Goal: Contribute content: Add original content to the website for others to see

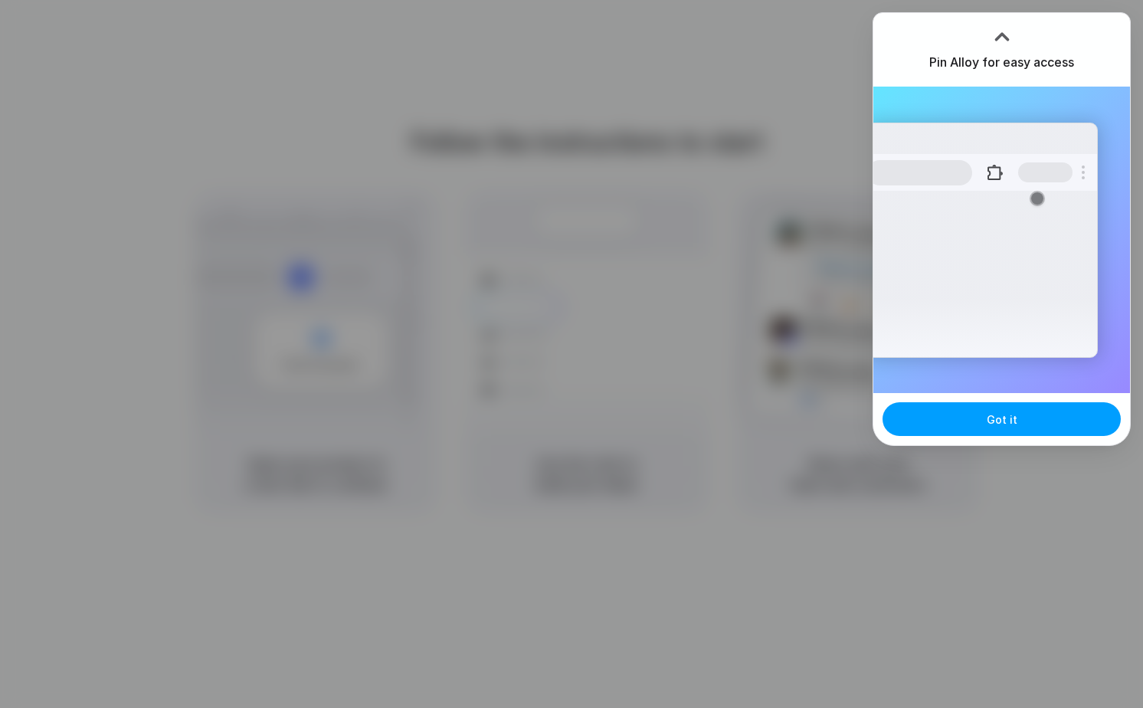
click at [986, 426] on button "Got it" at bounding box center [1002, 419] width 238 height 34
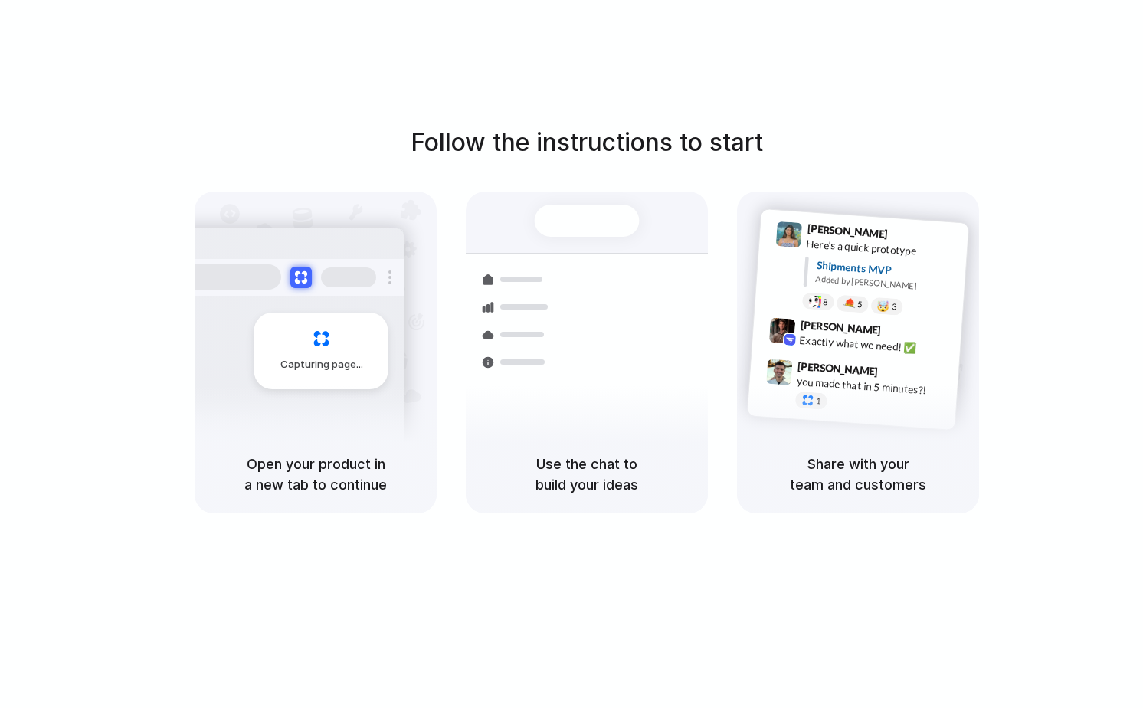
click at [360, 589] on div "Follow the instructions to start Capturing page Open your product in a new tab …" at bounding box center [587, 369] width 1174 height 739
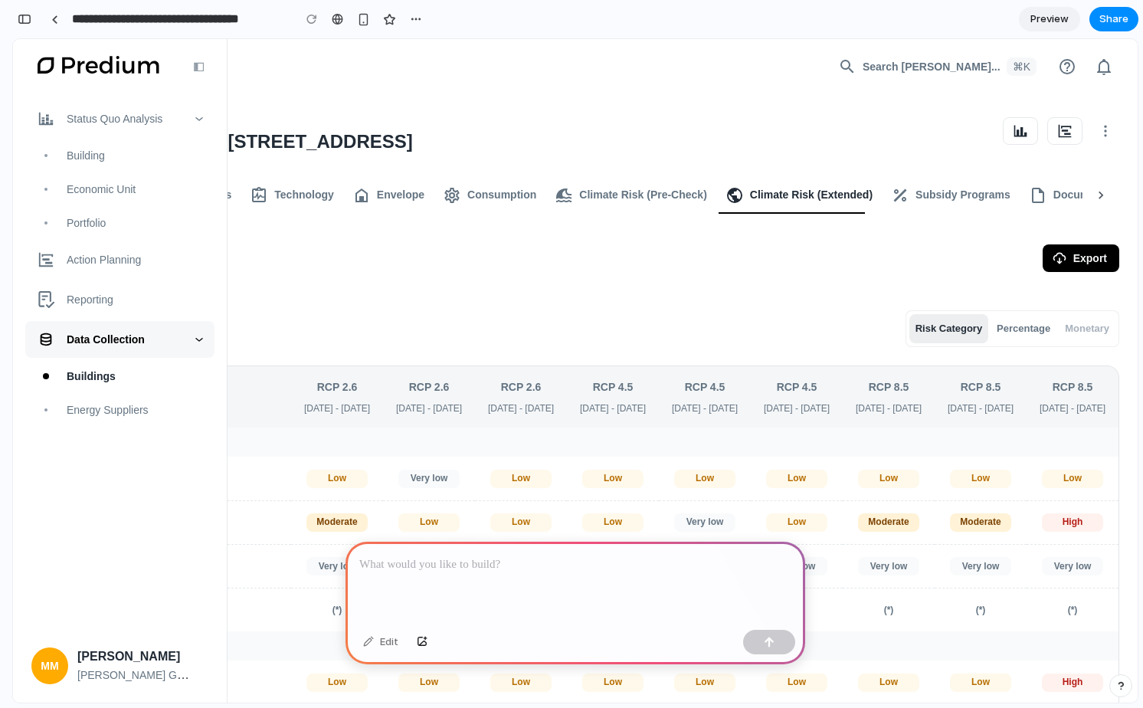
click at [129, 131] on div "Status Quo Analysis" at bounding box center [119, 118] width 189 height 37
click at [121, 155] on div "Building" at bounding box center [136, 155] width 139 height 17
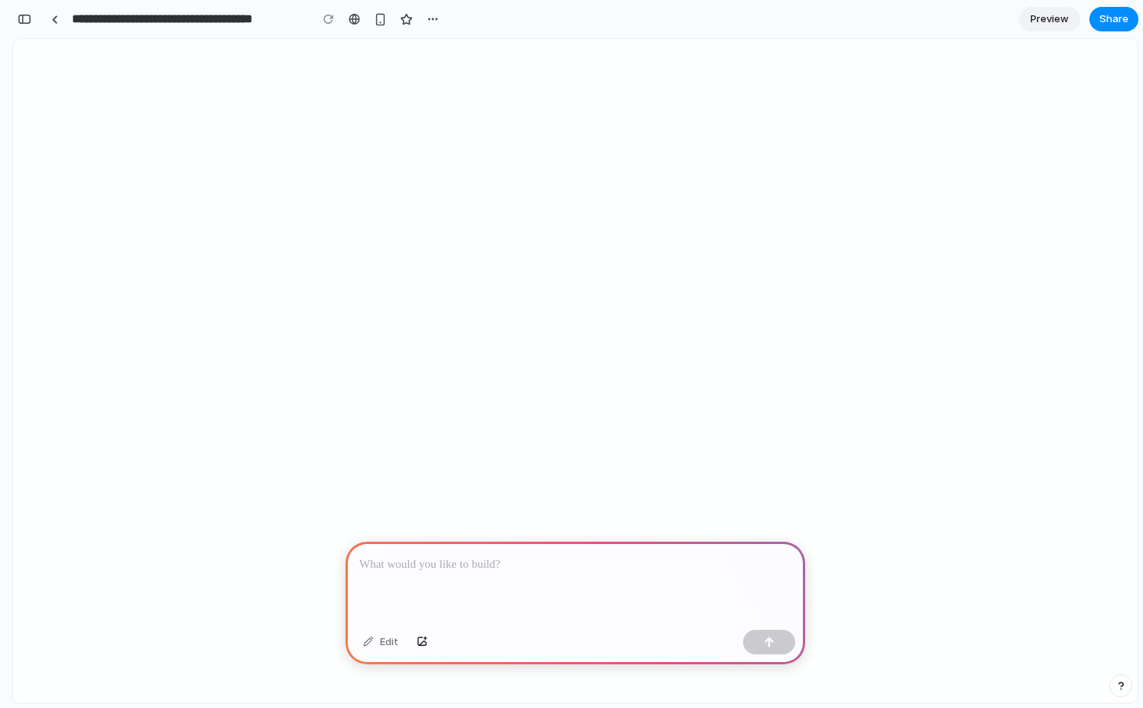
click at [630, 569] on p at bounding box center [575, 565] width 432 height 18
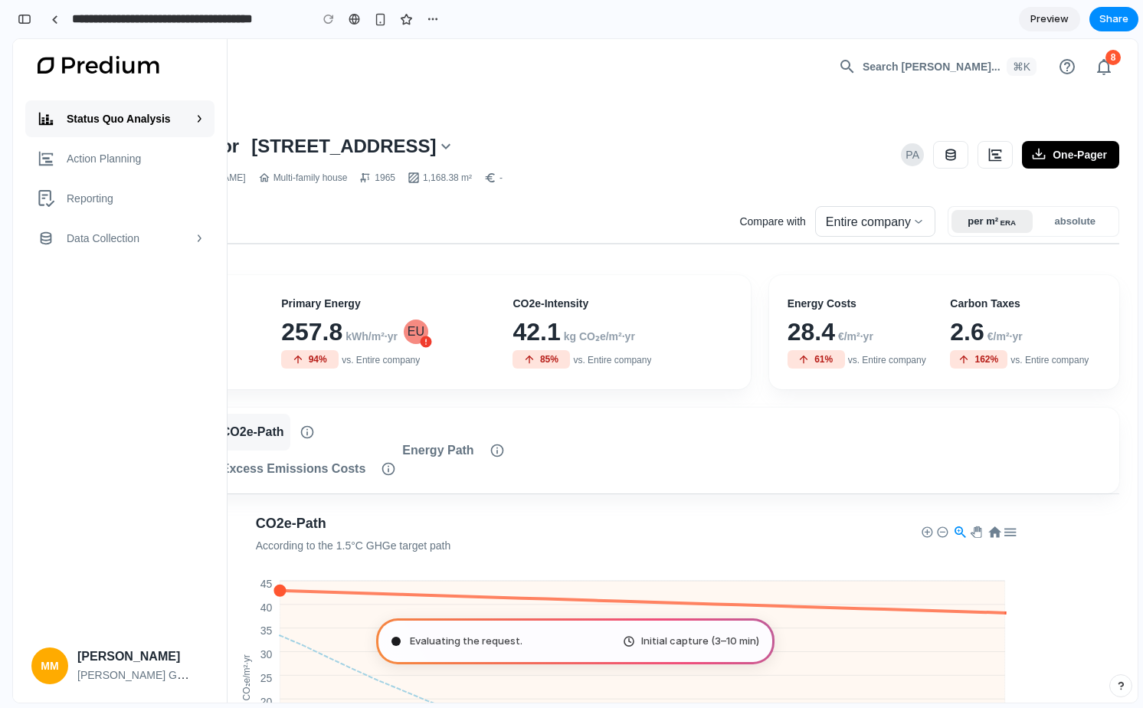
click at [561, 638] on div "Evaluating the request . Initial capture (3–10 min)" at bounding box center [575, 641] width 399 height 46
click at [493, 643] on span "Evaluating the request .." at bounding box center [467, 641] width 115 height 15
click at [632, 640] on div "Initial capture (3–10 min)" at bounding box center [691, 641] width 136 height 15
click at [485, 647] on span "Evaluating the request" at bounding box center [465, 641] width 110 height 15
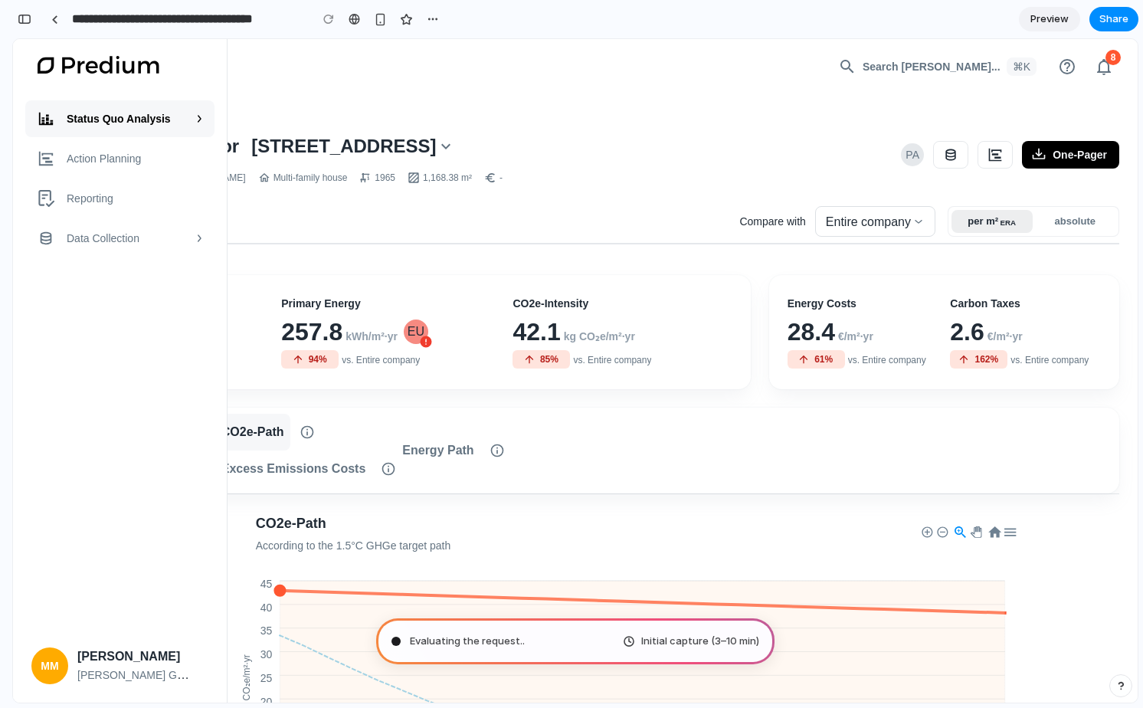
click at [407, 642] on div "Evaluating the request .." at bounding box center [458, 641] width 133 height 15
click at [407, 642] on div "Evaluating the request ..." at bounding box center [460, 641] width 136 height 15
click at [718, 648] on span "Initial capture (3–10 min)" at bounding box center [700, 641] width 118 height 15
click at [682, 644] on span "Initial capture (3–10 min)" at bounding box center [700, 641] width 118 height 15
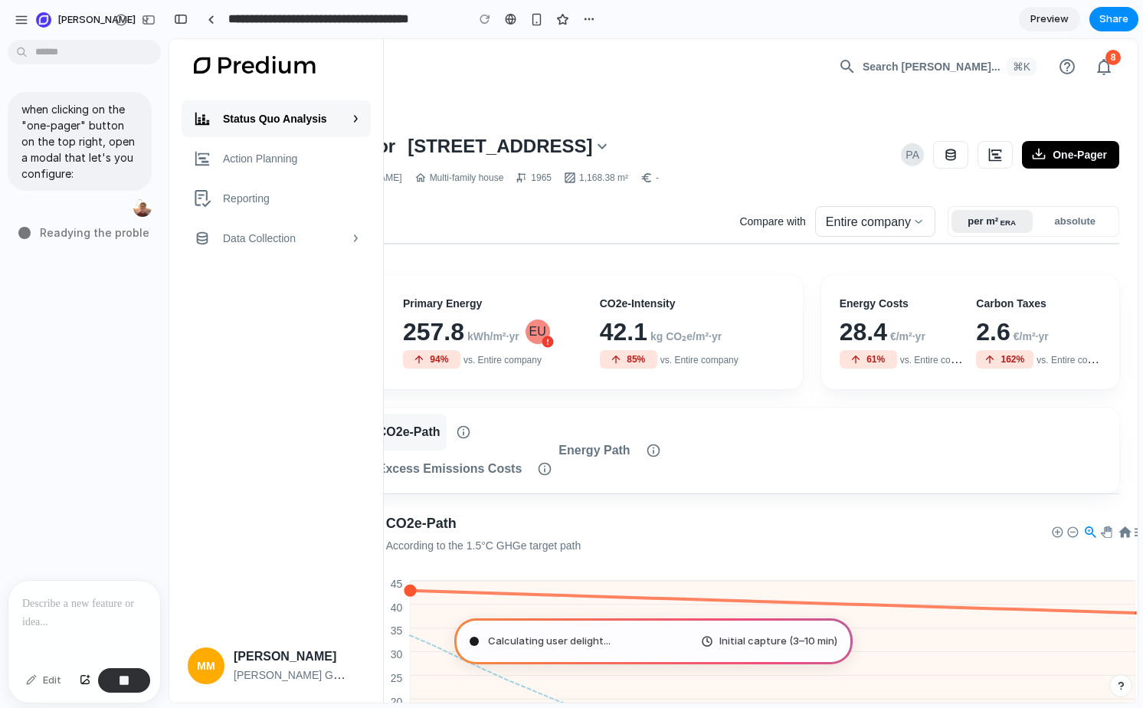
click at [81, 600] on p at bounding box center [84, 604] width 124 height 18
click at [124, 683] on div "button" at bounding box center [124, 680] width 11 height 11
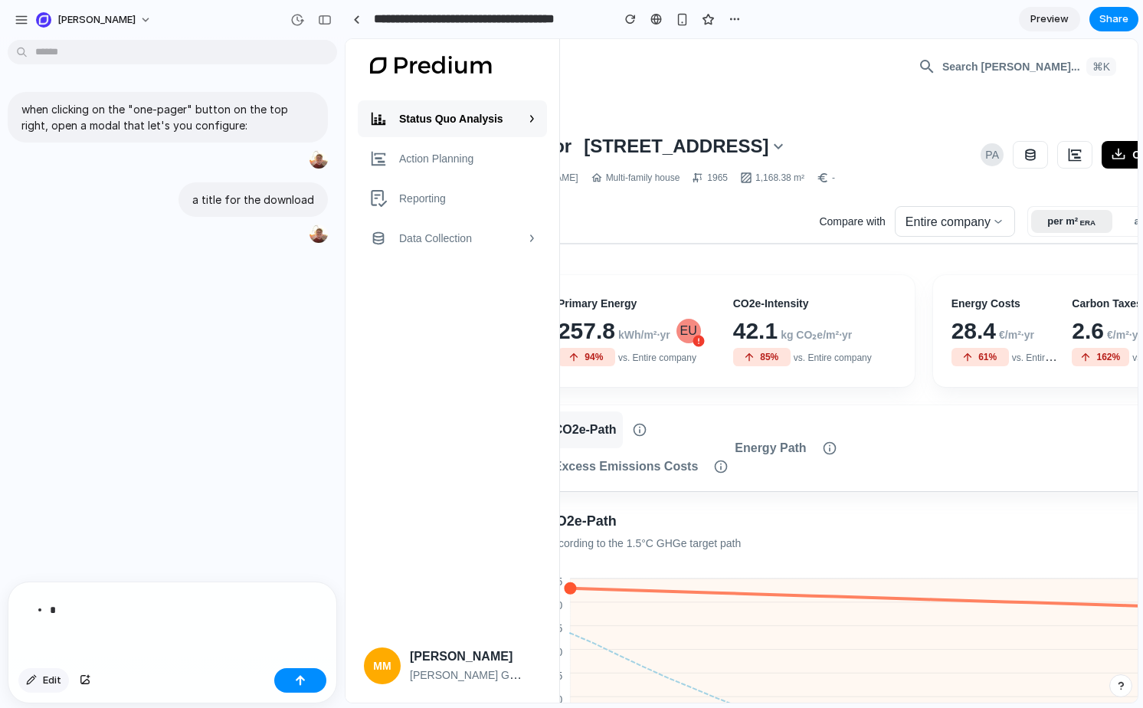
click at [51, 684] on span "Edit" at bounding box center [52, 680] width 18 height 15
click at [126, 635] on div "*" at bounding box center [172, 622] width 328 height 80
click at [244, 94] on div "when clicking on the "one-pager" button on the top right, open a modal that let…" at bounding box center [168, 117] width 320 height 51
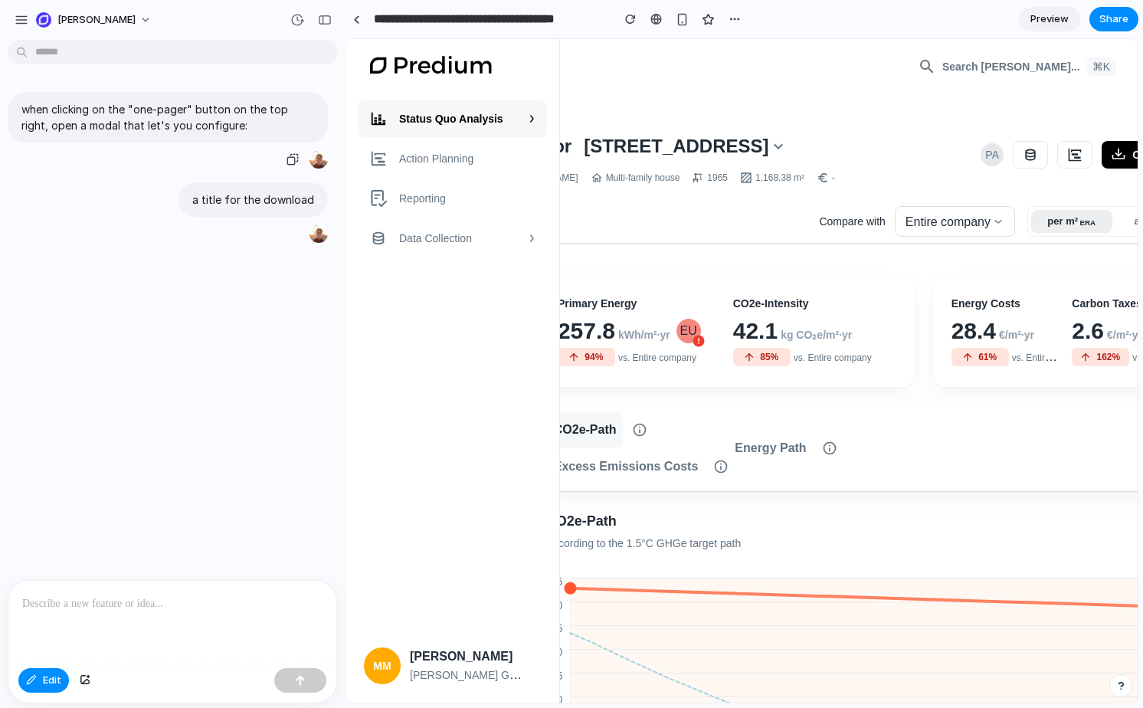
click at [244, 110] on p "when clicking on the "one-pager" button on the top right, open a modal that let…" at bounding box center [167, 117] width 293 height 32
click at [52, 680] on span "Edit" at bounding box center [52, 680] width 18 height 15
click at [215, 108] on p "when clicking on the "one-pager" button on the top right, open a modal that let…" at bounding box center [167, 117] width 293 height 32
click at [503, 196] on div "Reporting" at bounding box center [468, 198] width 139 height 17
click at [487, 247] on div "Data collection" at bounding box center [452, 238] width 189 height 37
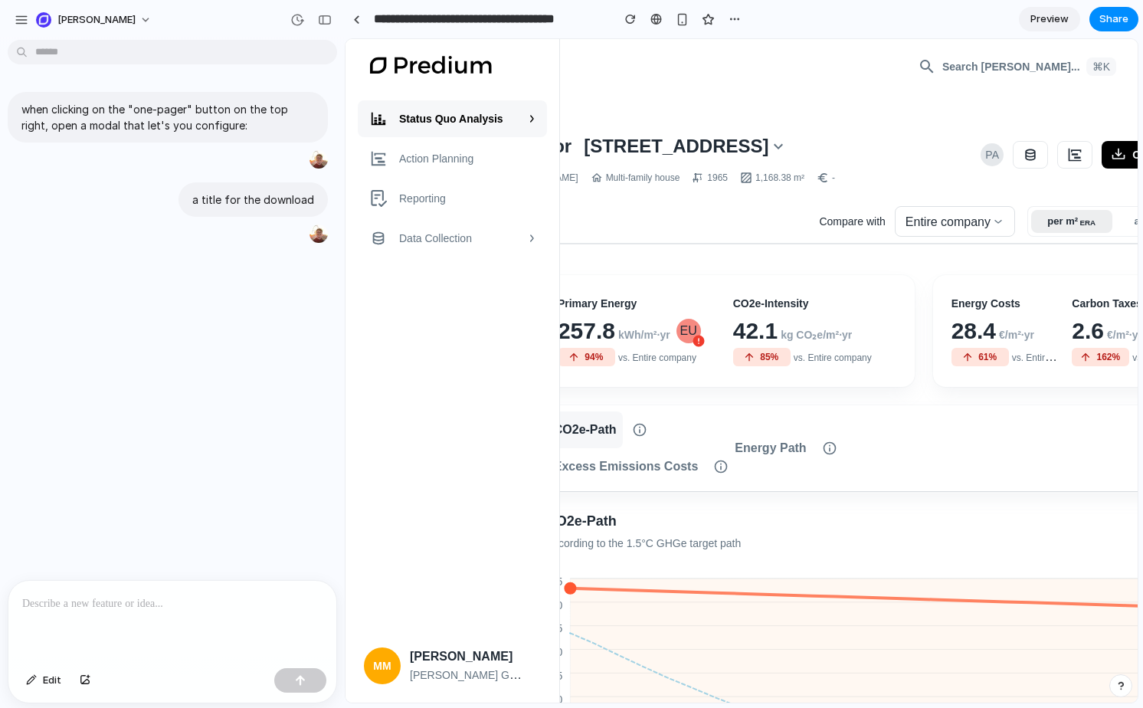
drag, startPoint x: 487, startPoint y: 247, endPoint x: 622, endPoint y: 235, distance: 135.4
click at [51, 683] on span "Edit" at bounding box center [52, 680] width 18 height 15
click at [265, 116] on p "when clicking on the "one-pager" button on the top right, open a modal that let…" at bounding box center [167, 117] width 293 height 32
click at [205, 126] on p "when clicking on the "one-pager" button on the top right, open a modal that let…" at bounding box center [167, 117] width 293 height 32
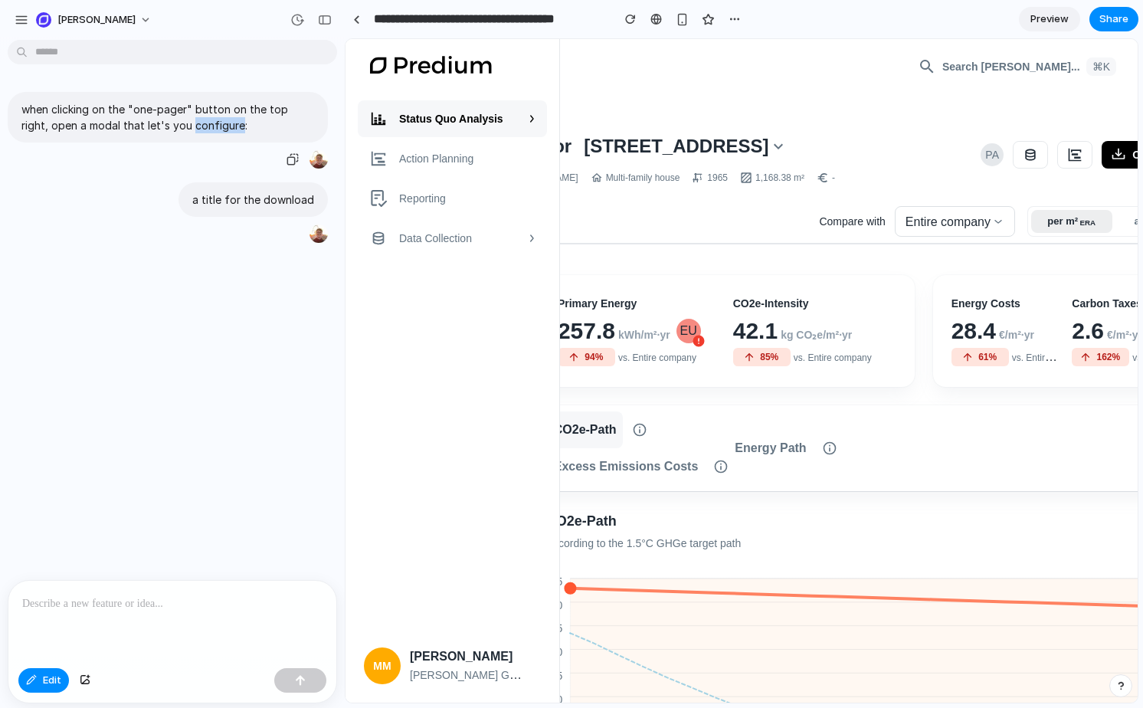
click at [205, 126] on p "when clicking on the "one-pager" button on the top right, open a modal that let…" at bounding box center [167, 117] width 293 height 32
click at [238, 132] on p "when clicking on the "one-pager" button on the top right, open a modal that let…" at bounding box center [167, 117] width 293 height 32
click at [51, 689] on button "Edit" at bounding box center [43, 680] width 51 height 25
click at [190, 123] on p "when clicking on the "one-pager" button on the top right, open a modal that let…" at bounding box center [167, 117] width 293 height 32
click at [228, 120] on p "when clicking on the "one-pager" button on the top right, open a modal that let…" at bounding box center [167, 117] width 293 height 32
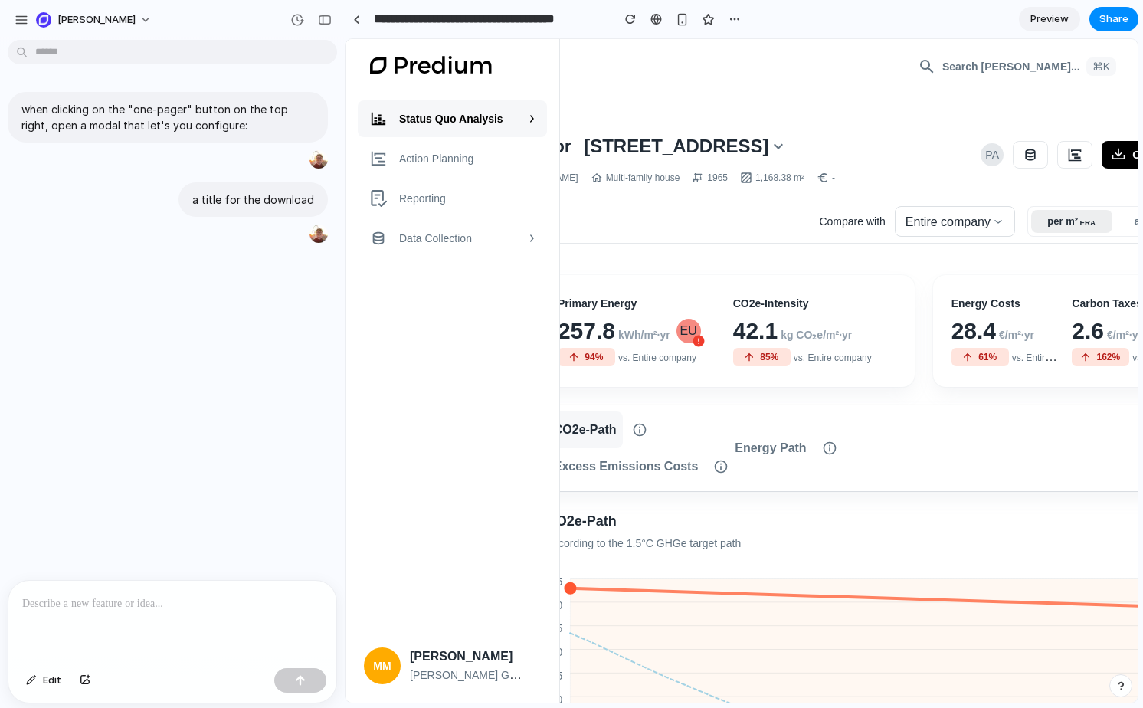
type input "**********"
click at [331, 415] on div "when clicking on the "one-pager" button on the top right, open a modal that let…" at bounding box center [168, 313] width 336 height 534
click at [305, 691] on button "button" at bounding box center [300, 680] width 52 height 25
